Goal: Entertainment & Leisure: Consume media (video, audio)

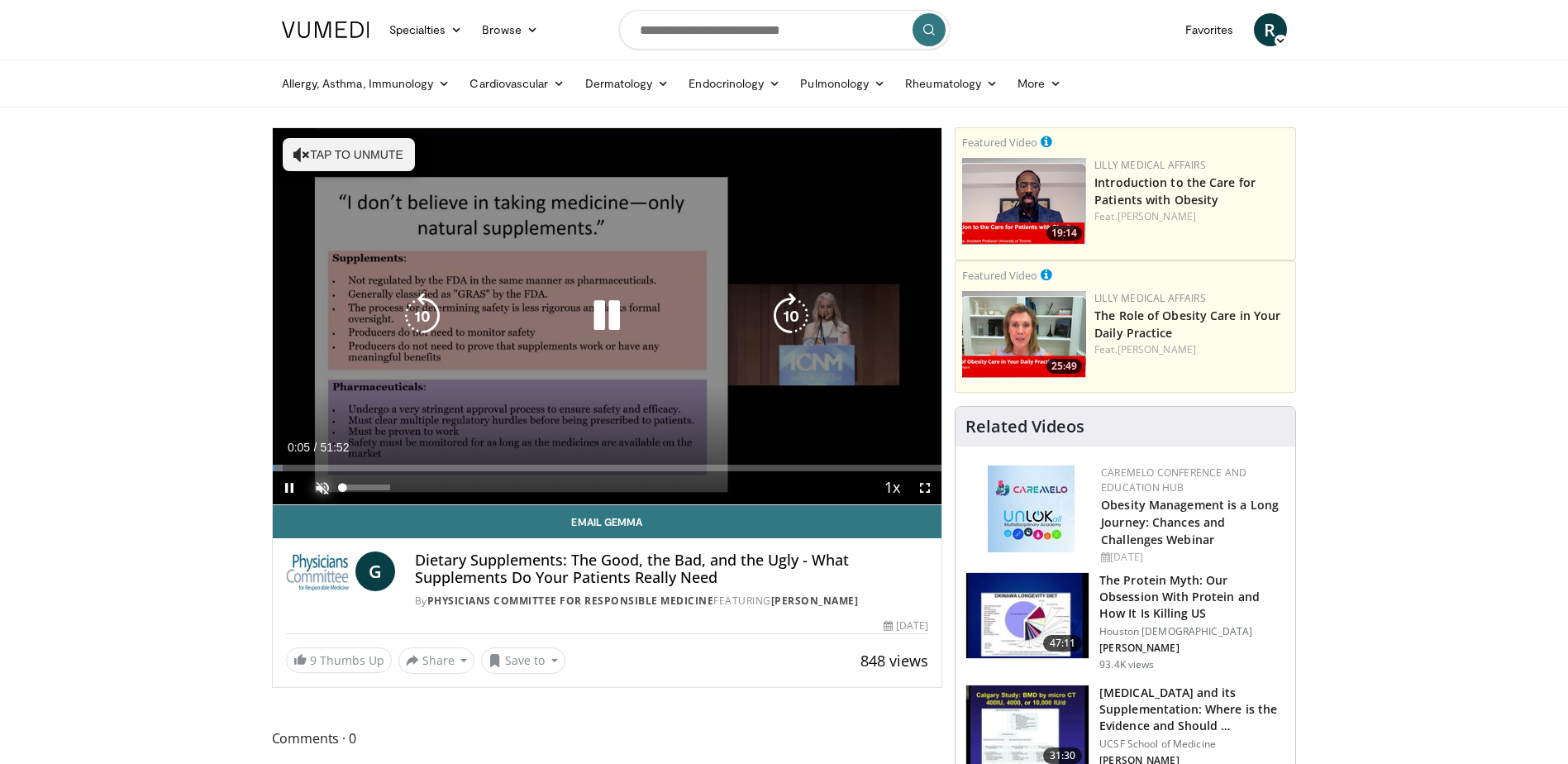
click at [326, 488] on span "Video Player" at bounding box center [322, 488] width 33 height 33
drag, startPoint x: 391, startPoint y: 488, endPoint x: 441, endPoint y: 491, distance: 50.1
click at [441, 491] on div "Current Time 0:09 / Duration 51:52 Pause Skip Backward Skip Forward Mute 100% L…" at bounding box center [608, 488] width 670 height 33
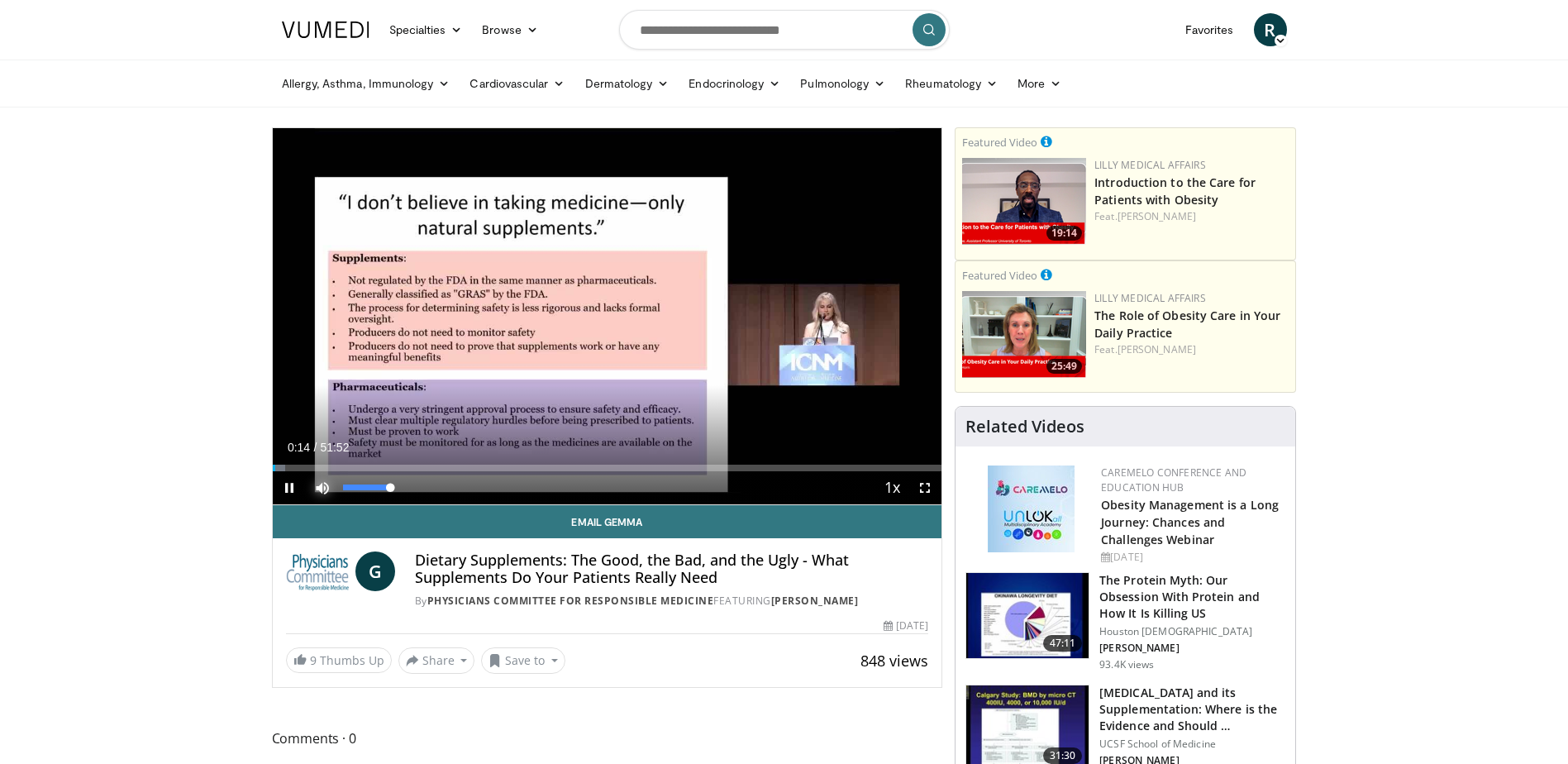
drag, startPoint x: 390, startPoint y: 488, endPoint x: 447, endPoint y: 481, distance: 57.4
click at [447, 481] on div "Current Time 0:14 / Duration 51:52 Pause Skip Backward Skip Forward Mute 100% L…" at bounding box center [608, 488] width 670 height 33
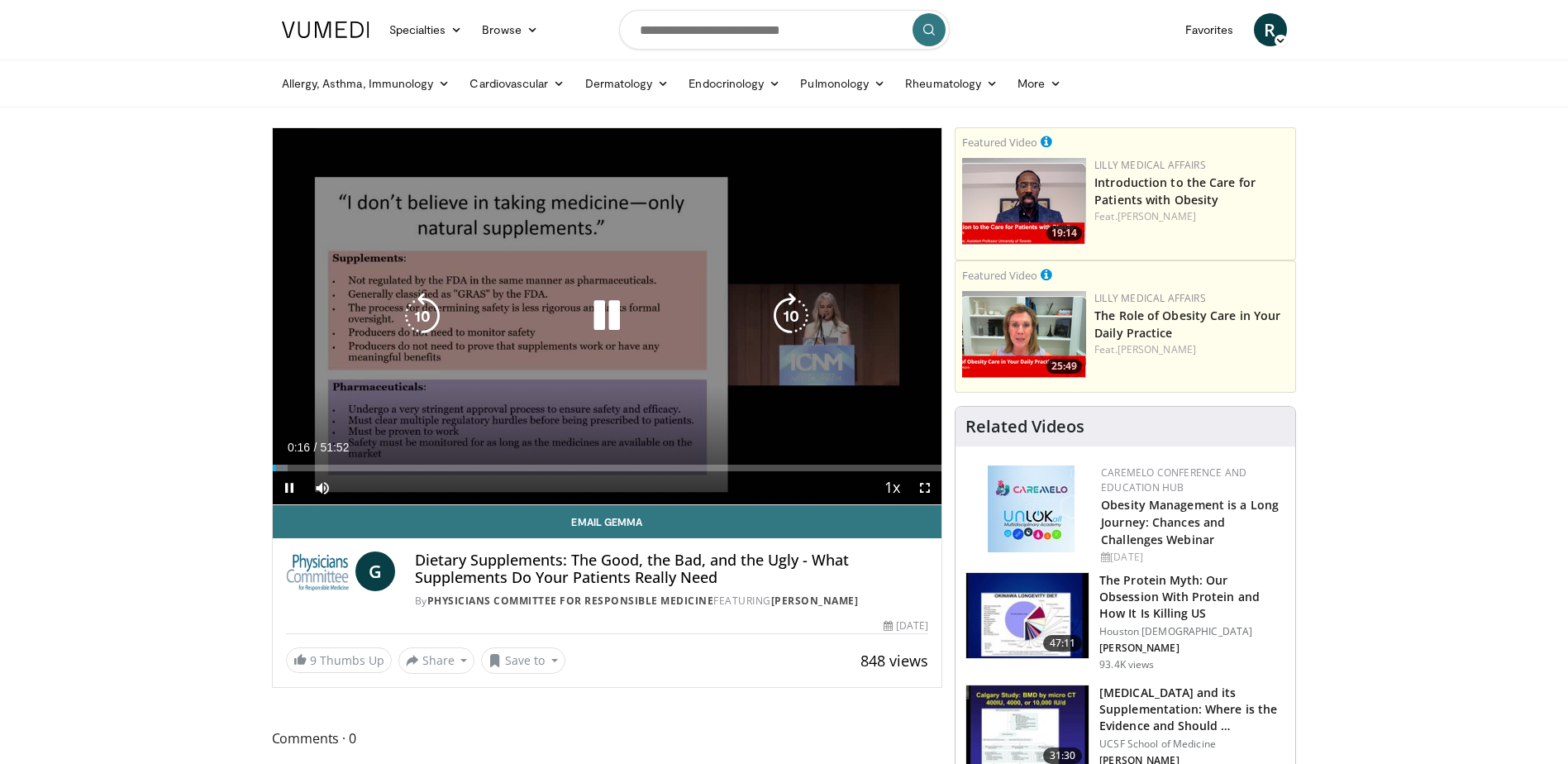
click at [409, 489] on div "Current Time 0:16 / Duration 51:52 Pause Skip Backward Skip Forward Mute 100% L…" at bounding box center [608, 488] width 670 height 33
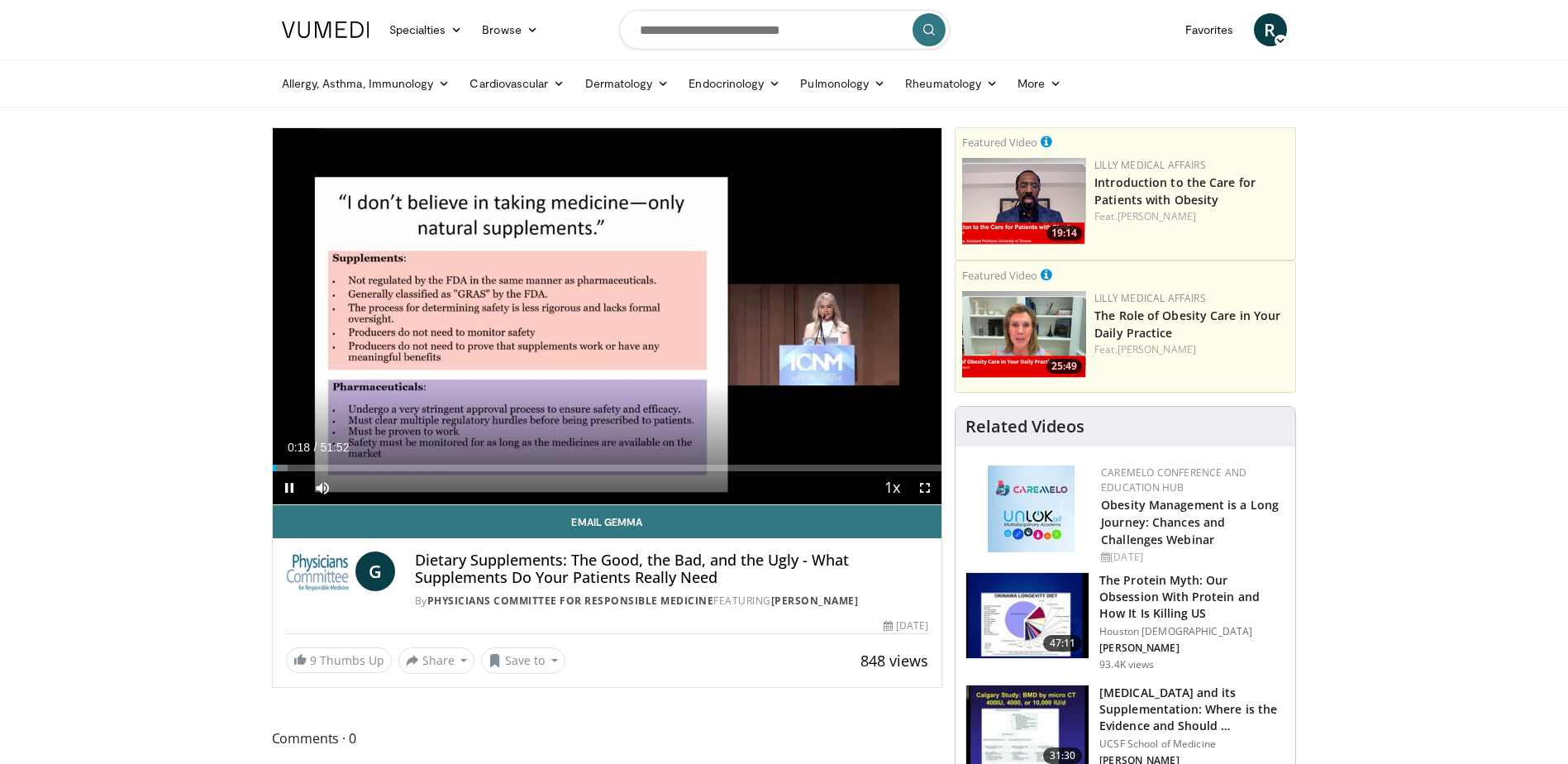
click at [427, 488] on div "Current Time 0:18 / Duration 51:52 Pause Skip Backward Skip Forward Mute 100% L…" at bounding box center [608, 488] width 670 height 33
